Goal: Task Accomplishment & Management: Manage account settings

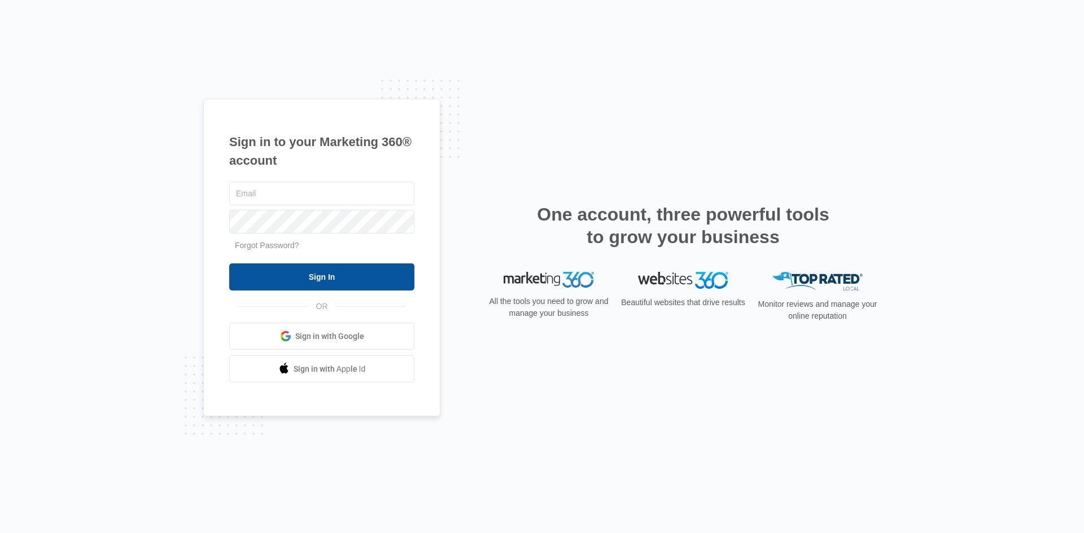
type input "[EMAIL_ADDRESS][DOMAIN_NAME]"
click at [320, 281] on input "Sign In" at bounding box center [321, 277] width 185 height 27
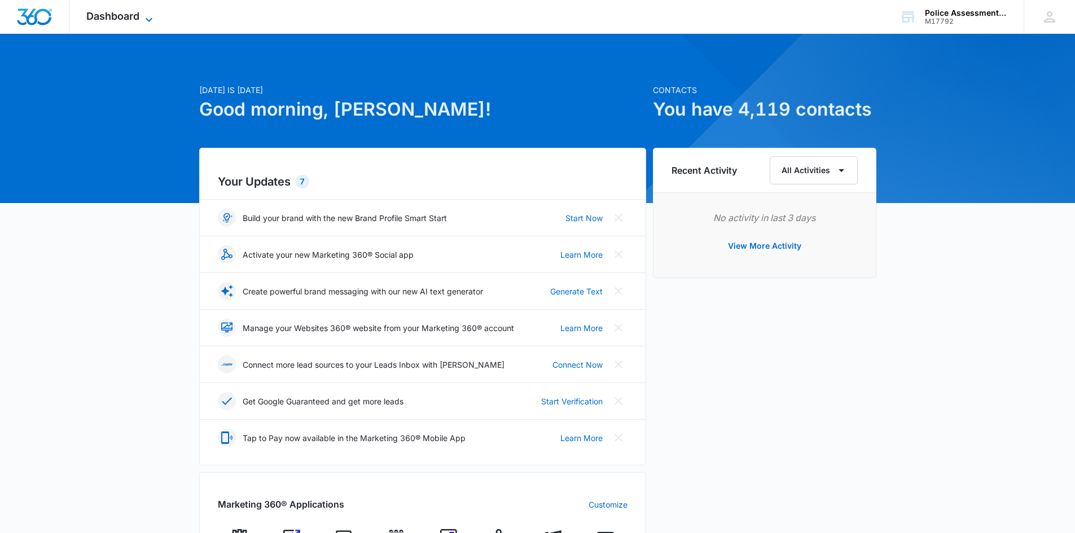
click at [120, 13] on span "Dashboard" at bounding box center [112, 16] width 53 height 12
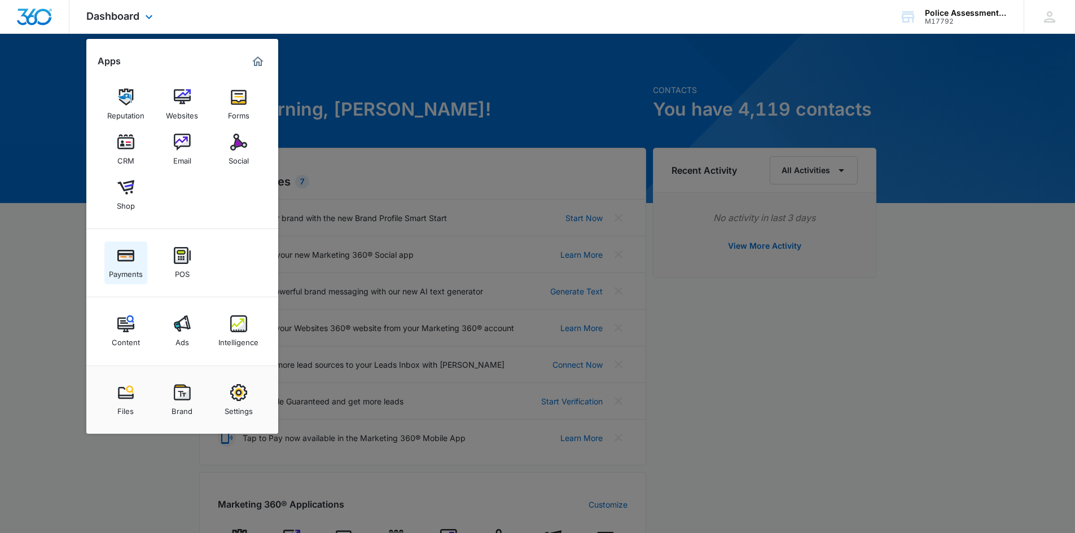
click at [124, 275] on div "Payments" at bounding box center [126, 271] width 34 height 15
